Goal: Obtain resource: Obtain resource

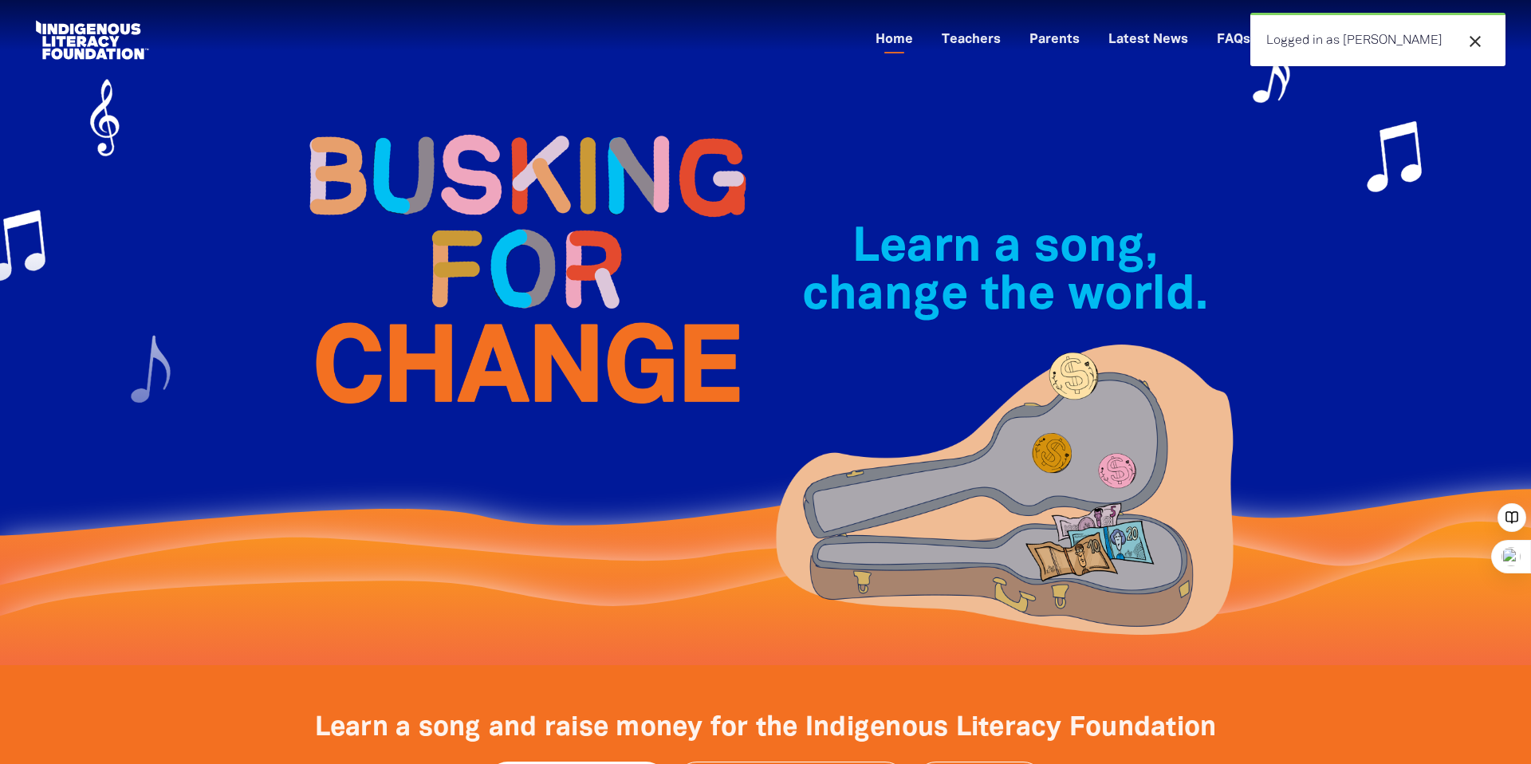
click at [1312, 190] on div at bounding box center [765, 332] width 1531 height 665
click at [1476, 38] on icon "close" at bounding box center [1475, 41] width 19 height 19
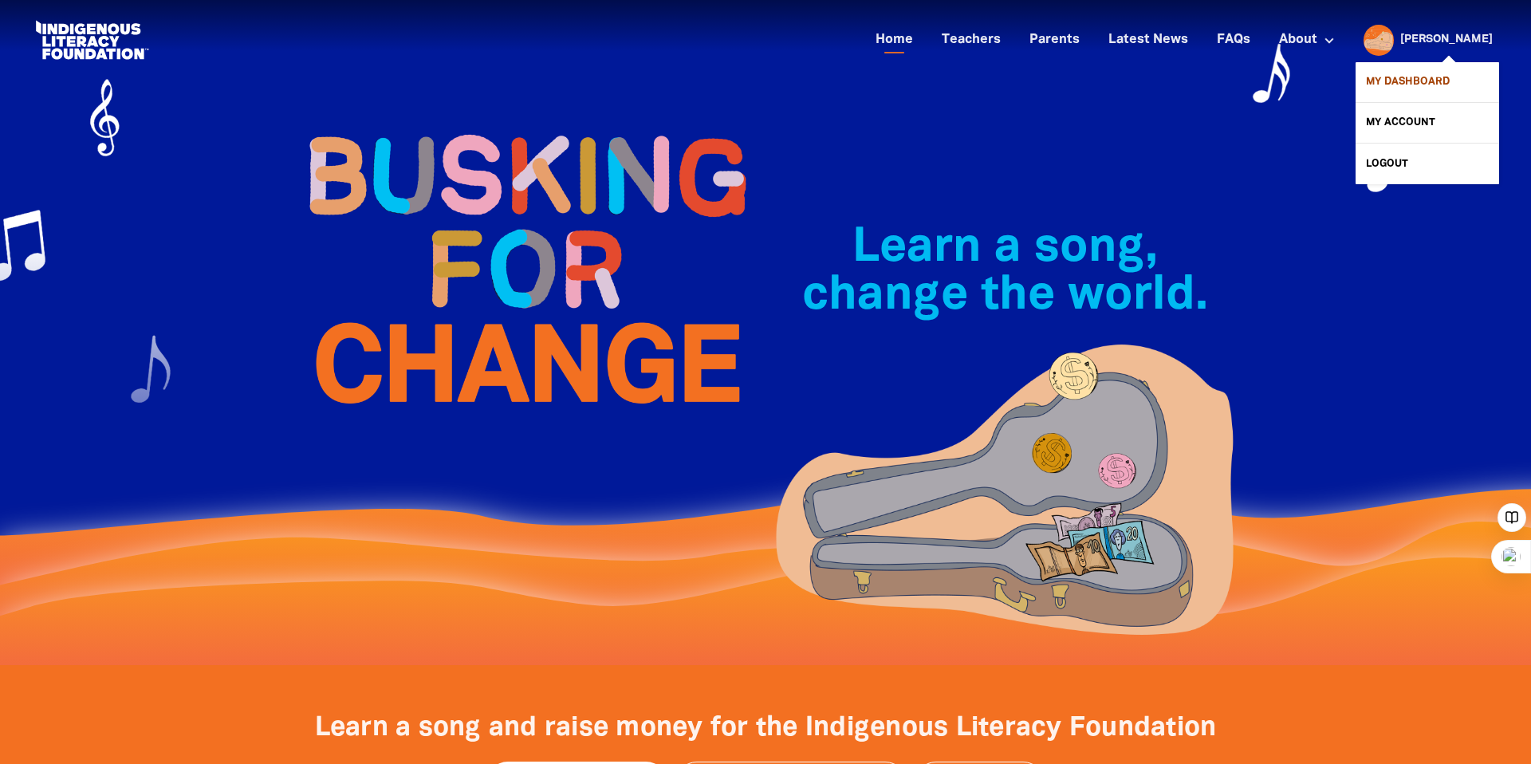
click at [1440, 80] on link "My Dashboard" at bounding box center [1428, 82] width 144 height 40
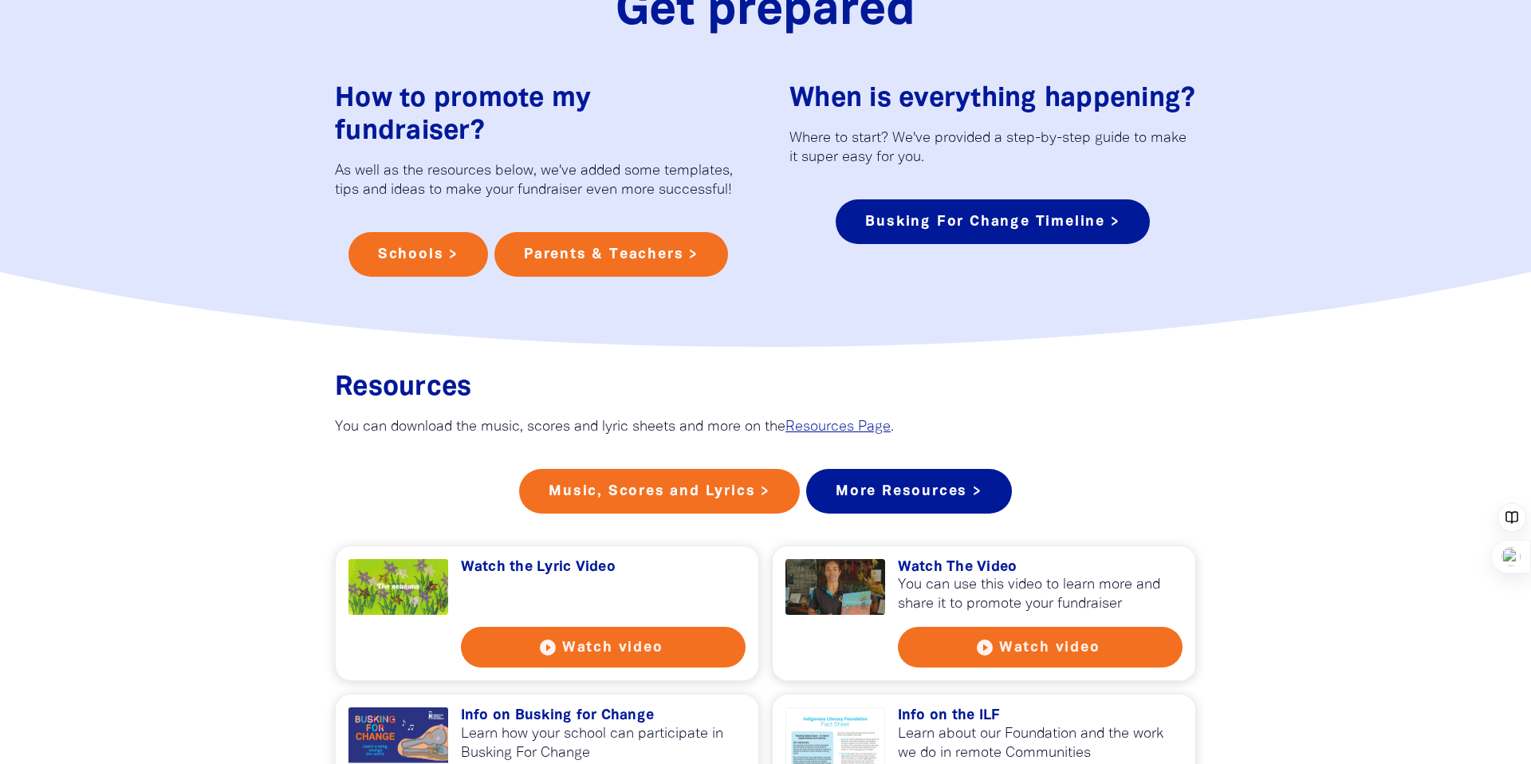
scroll to position [1016, 0]
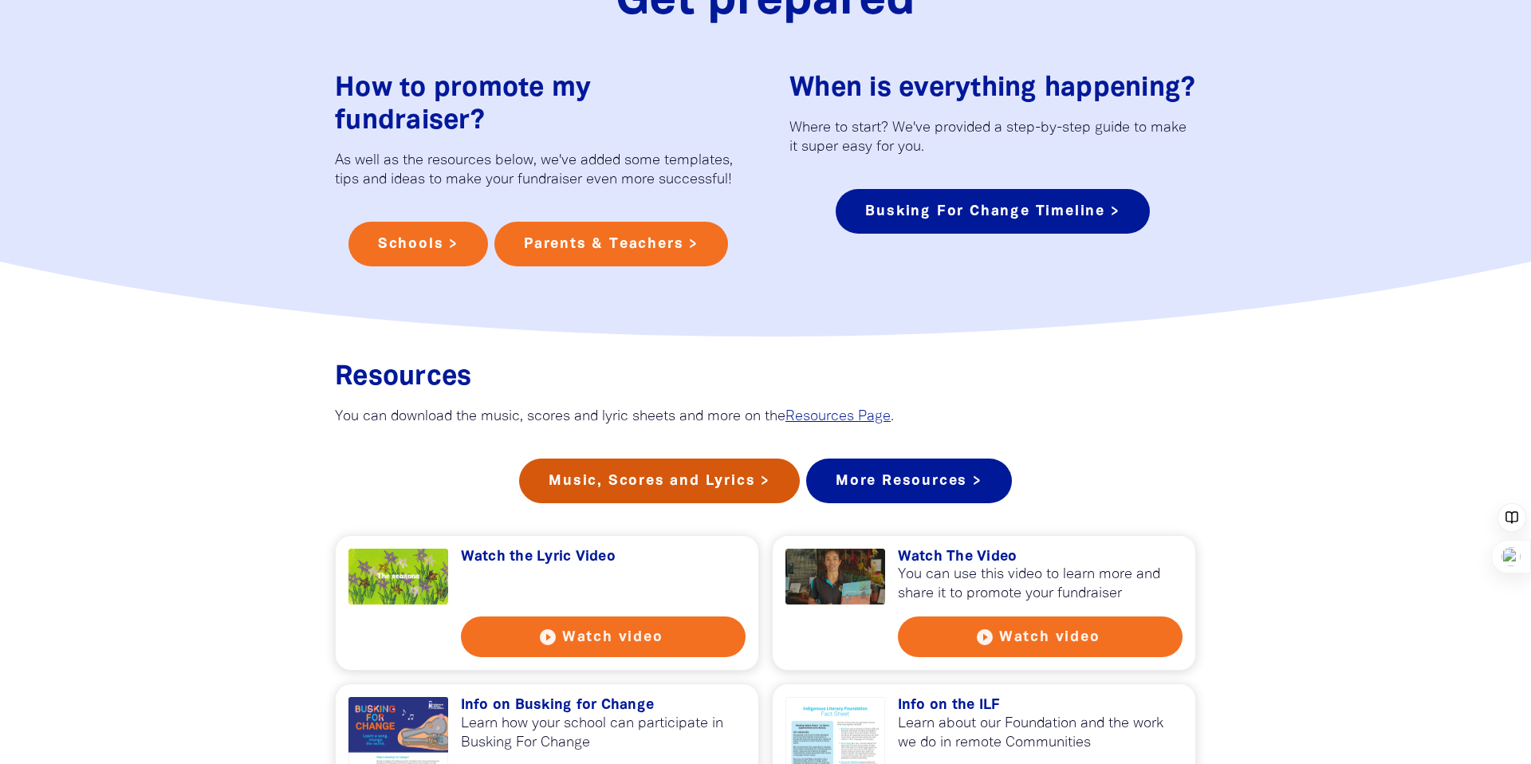
click at [669, 503] on link "Music, Scores and Lyrics >" at bounding box center [659, 481] width 281 height 45
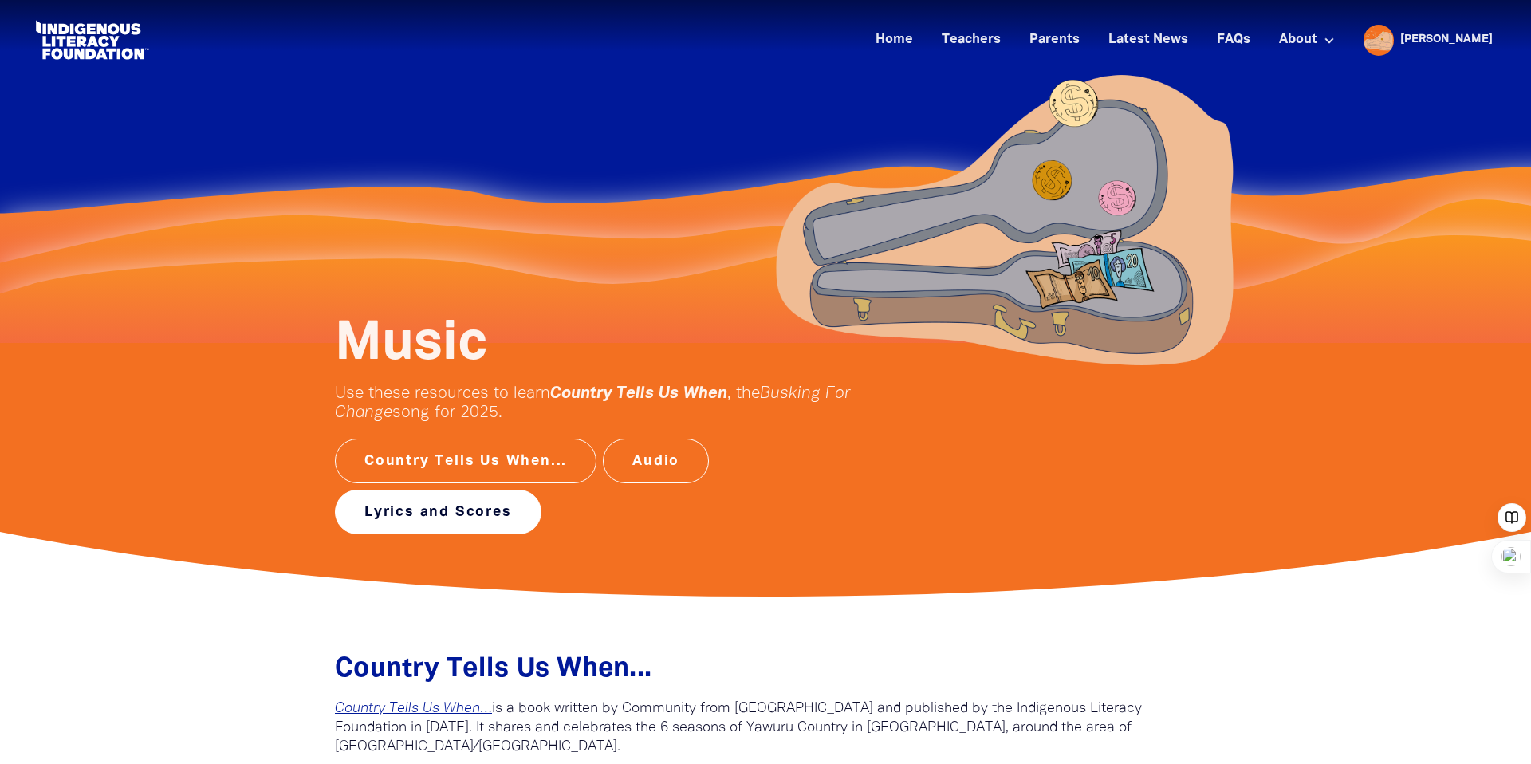
click at [490, 517] on link "Lyrics and Scores" at bounding box center [438, 512] width 207 height 45
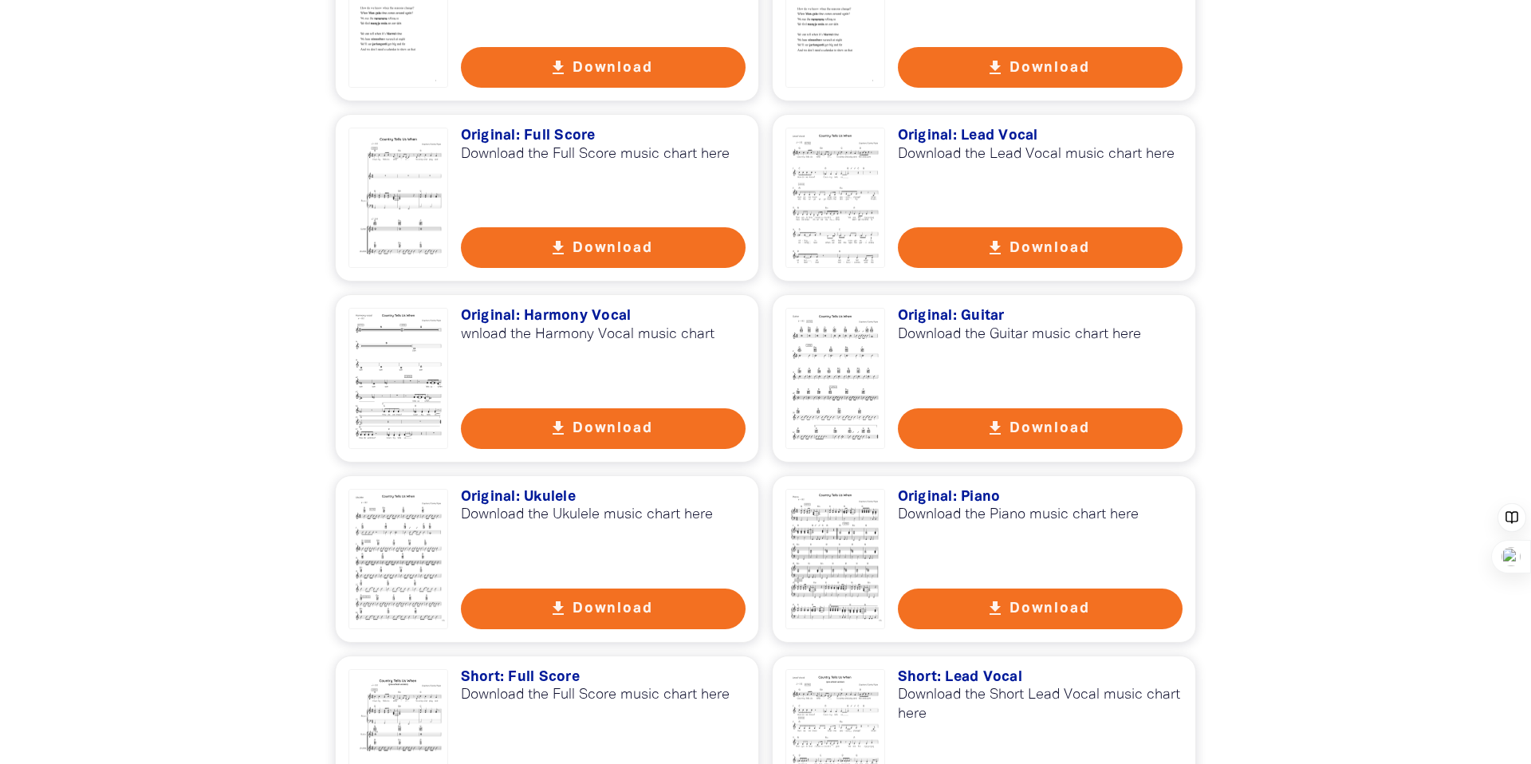
scroll to position [1467, 0]
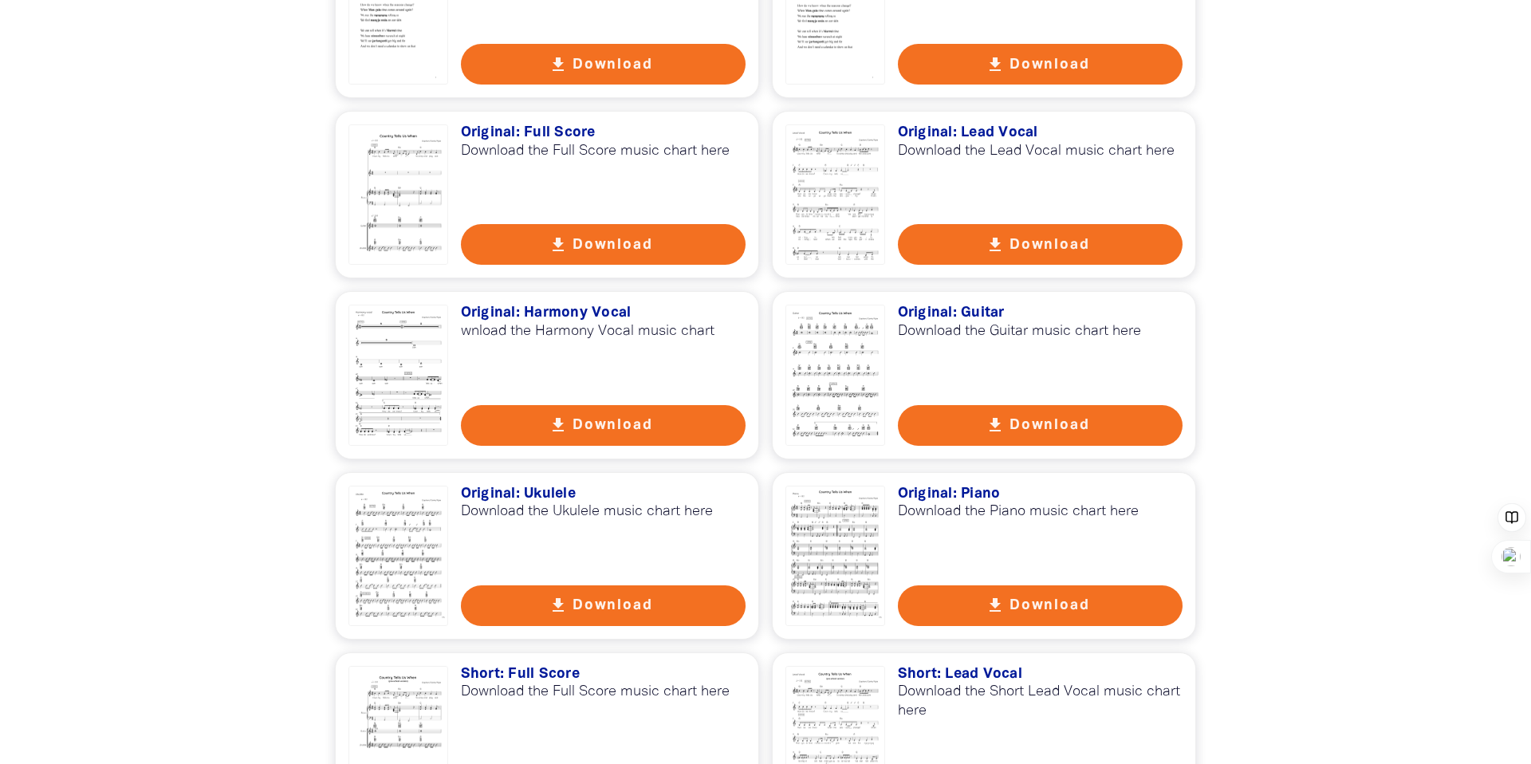
click at [421, 196] on div at bounding box center [399, 194] width 100 height 140
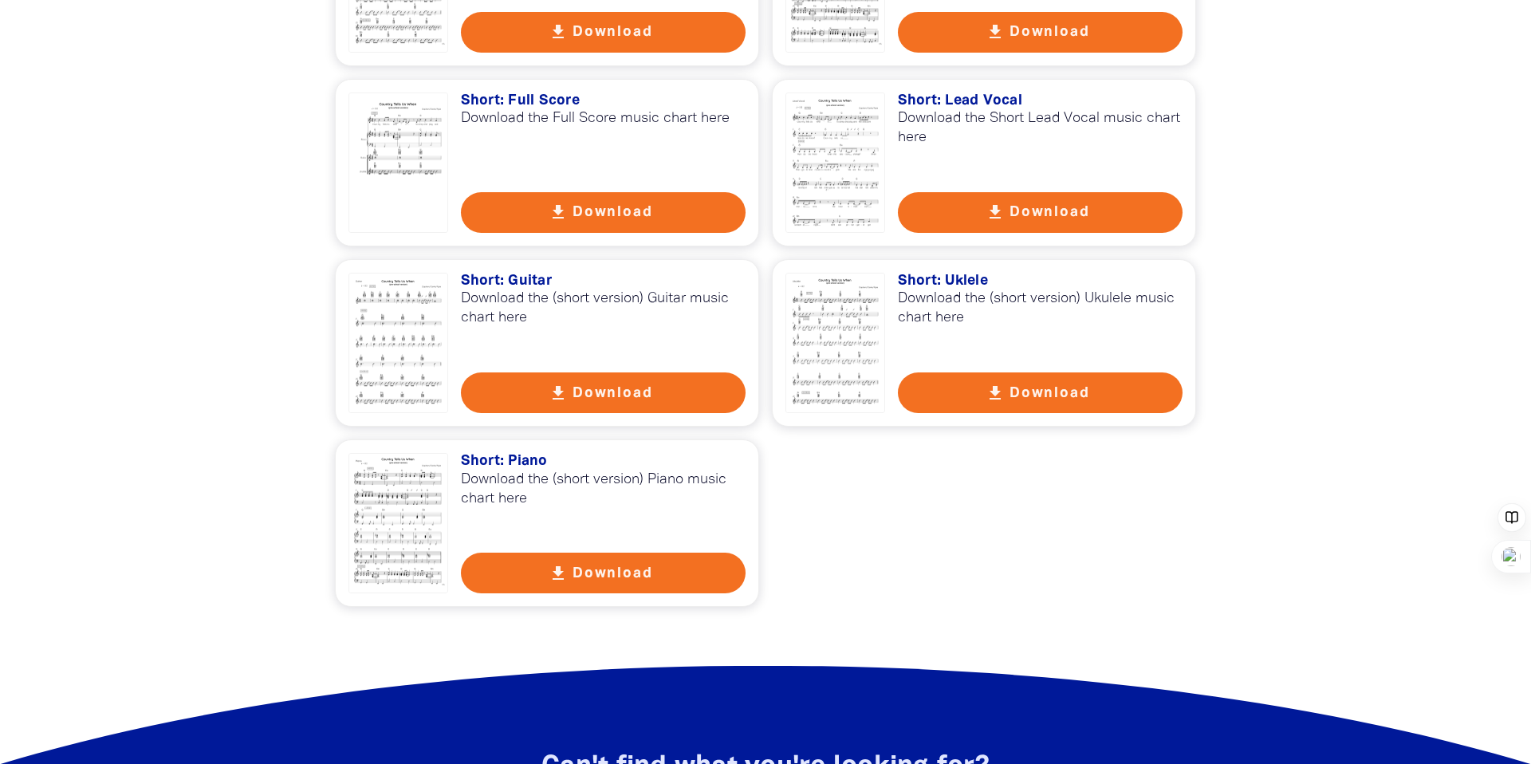
scroll to position [2042, 0]
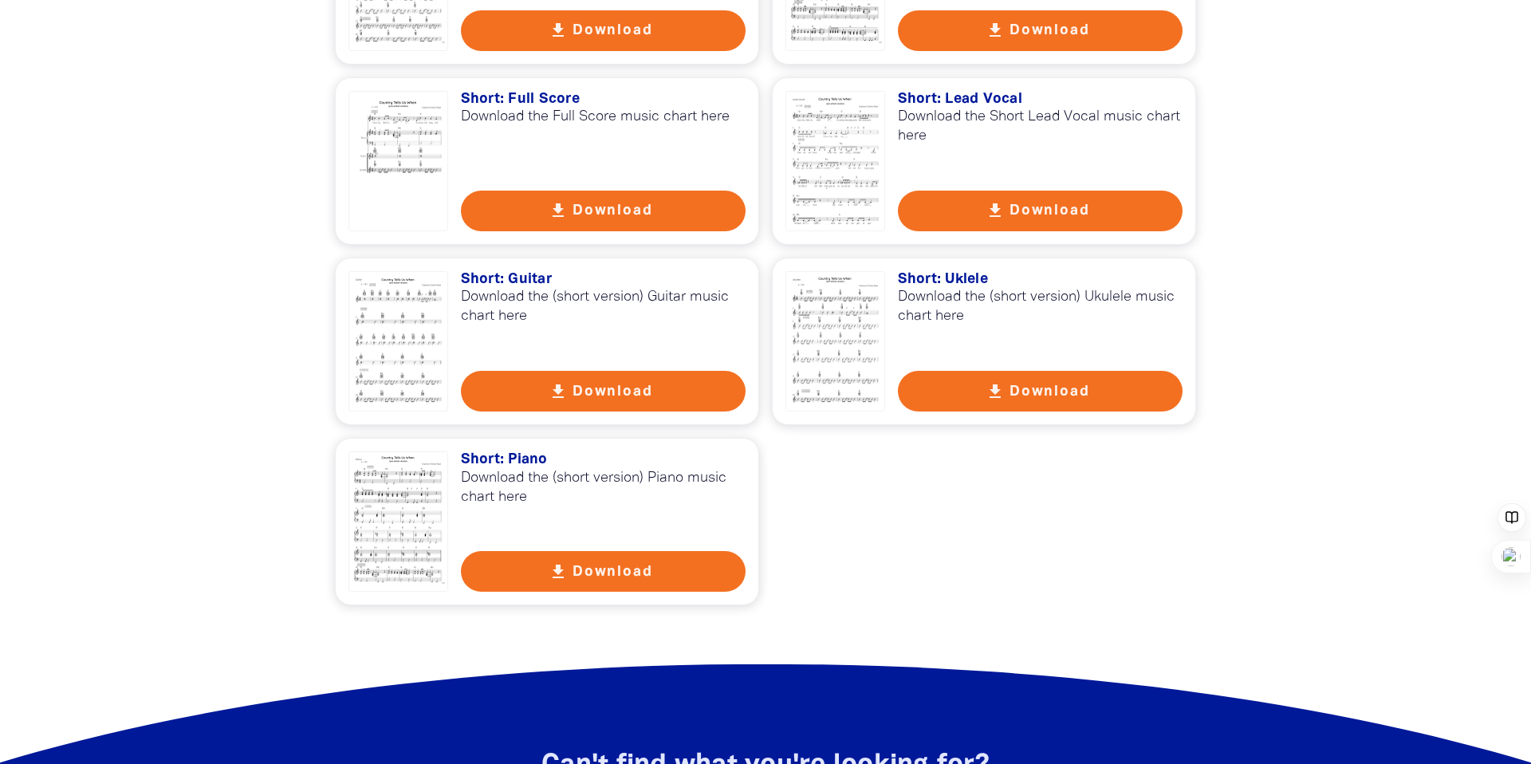
click at [514, 97] on h3 "Short: Full Score" at bounding box center [604, 100] width 286 height 18
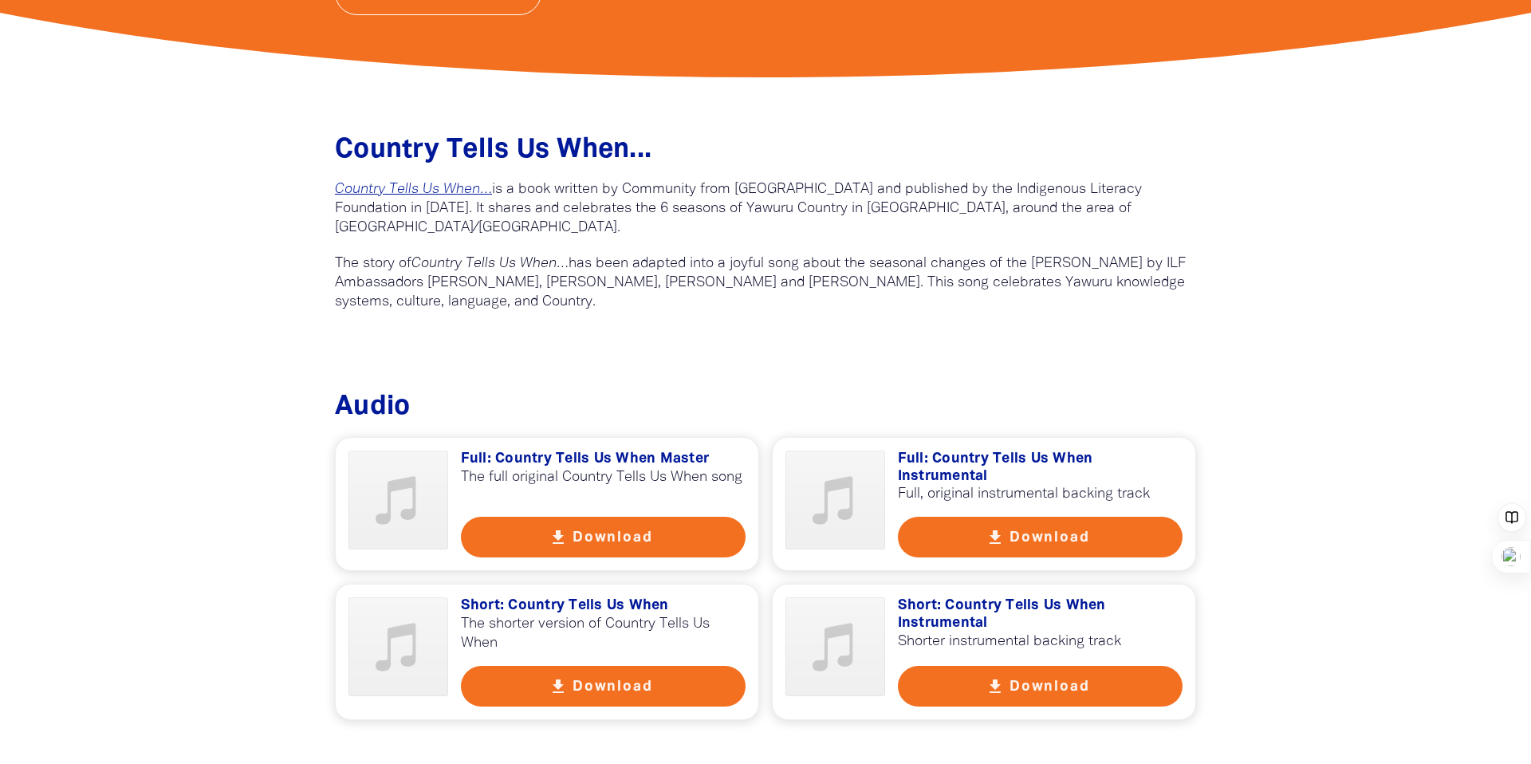
scroll to position [506, 0]
